Goal: Information Seeking & Learning: Find specific fact

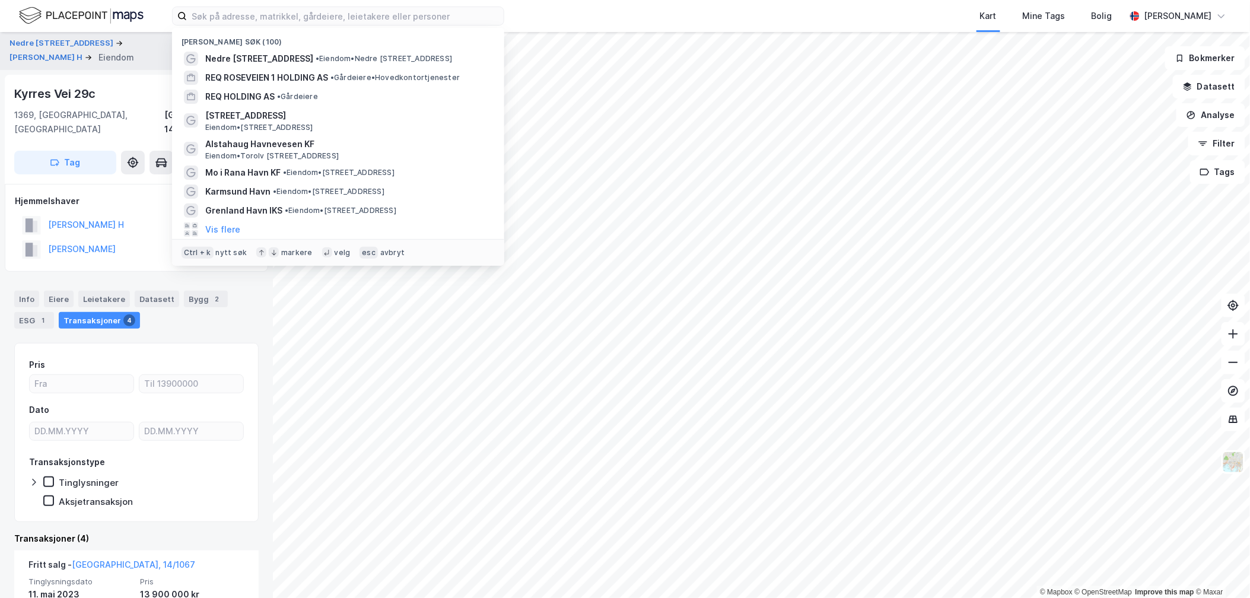
scroll to position [198, 0]
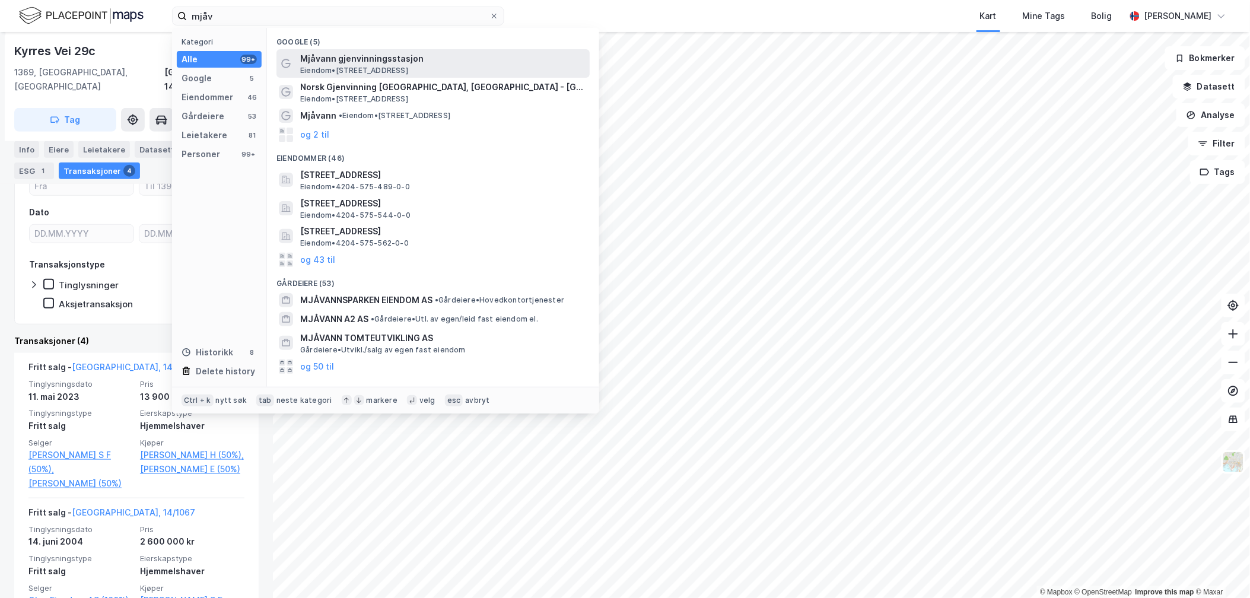
type input "mjåv"
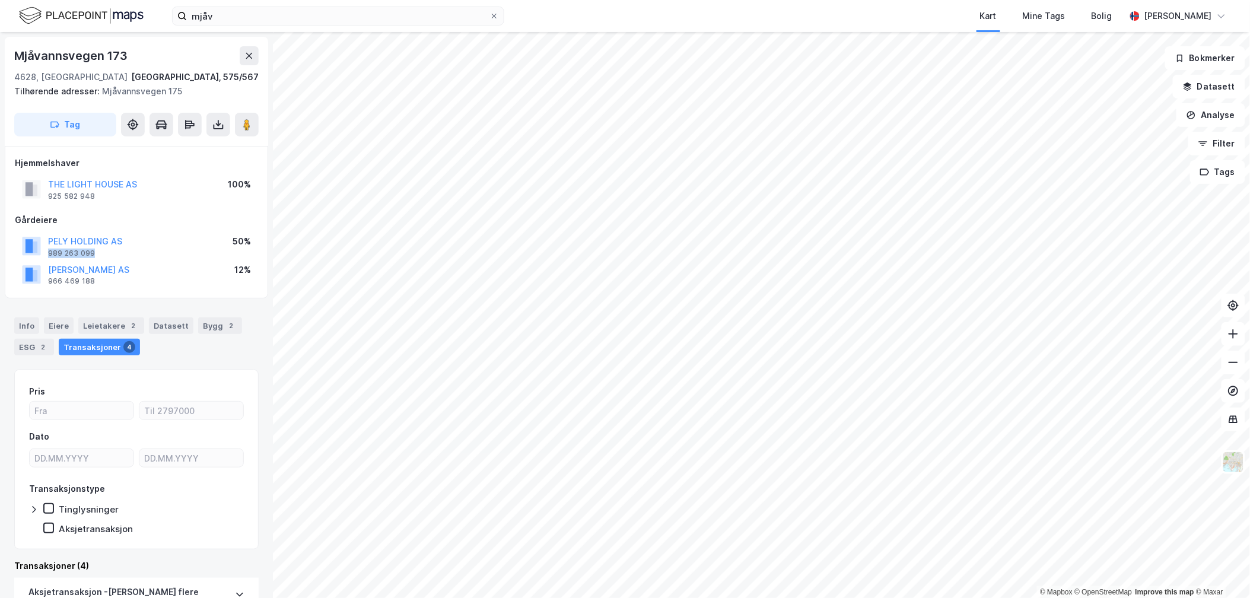
click at [140, 247] on div "PELY HOLDING AS 989 263 099 50%" at bounding box center [136, 246] width 243 height 28
drag, startPoint x: 172, startPoint y: 178, endPoint x: 50, endPoint y: 182, distance: 122.3
click at [50, 182] on div "THE LIGHT HOUSE AS 925 582 948 100%" at bounding box center [136, 189] width 243 height 28
